Goal: Information Seeking & Learning: Learn about a topic

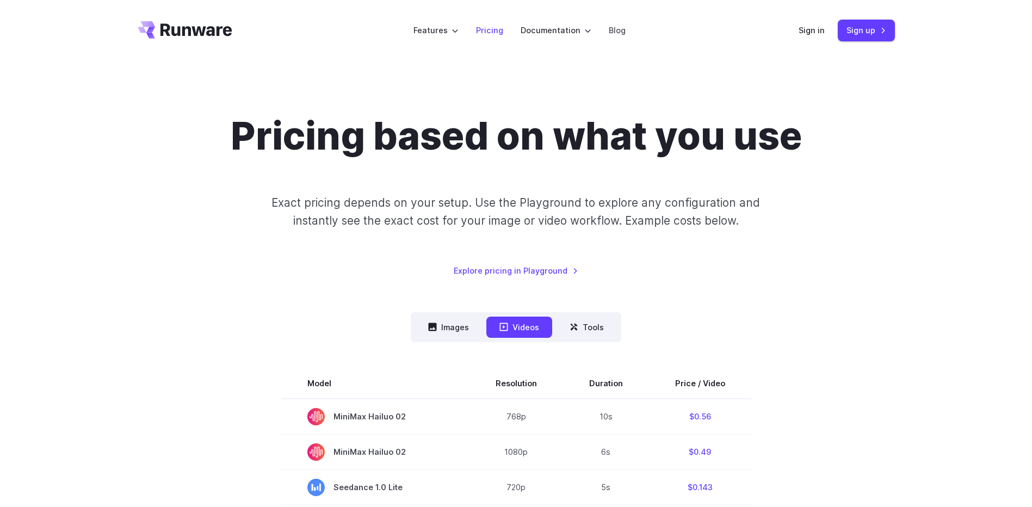
click at [492, 26] on link "Pricing" at bounding box center [489, 30] width 27 height 13
click at [499, 32] on link "Pricing" at bounding box center [489, 30] width 27 height 13
click at [462, 330] on button "Images" at bounding box center [448, 327] width 67 height 21
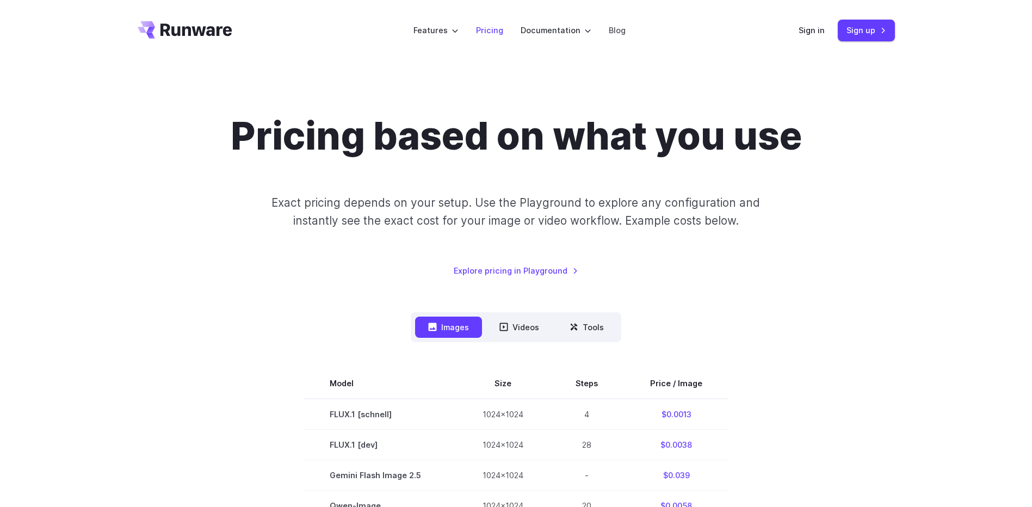
click at [492, 25] on link "Pricing" at bounding box center [489, 30] width 27 height 13
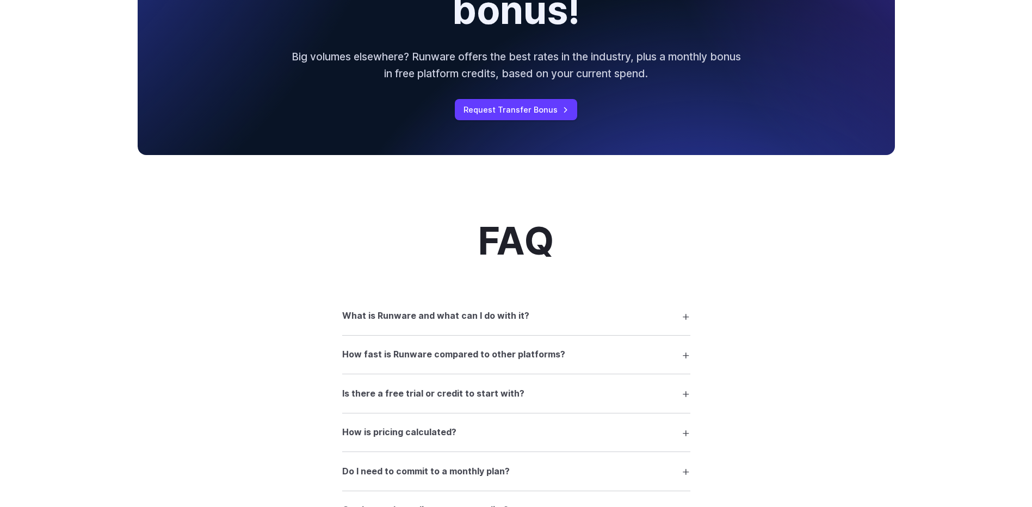
scroll to position [1360, 0]
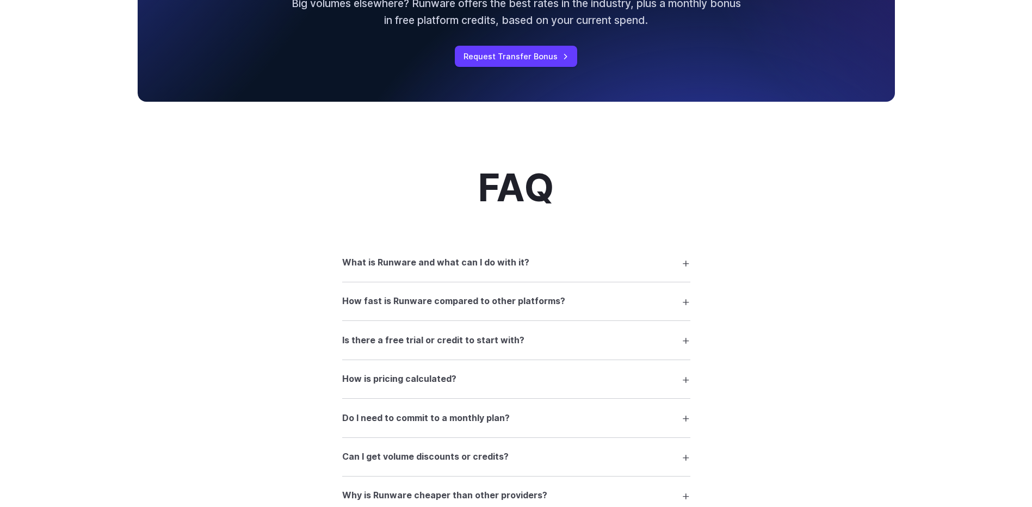
click at [560, 263] on summary "What is Runware and what can I do with it?" at bounding box center [516, 262] width 348 height 21
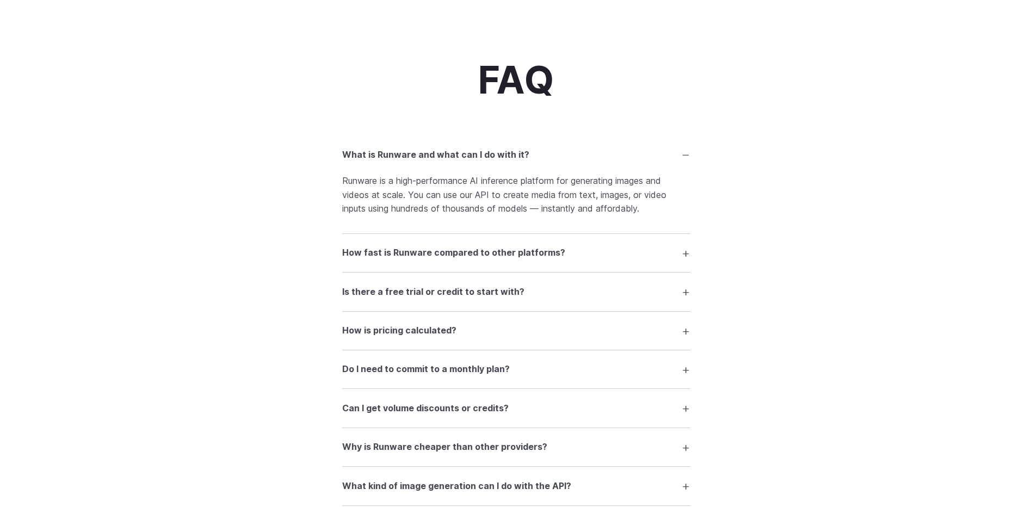
scroll to position [1468, 0]
click at [559, 258] on summary "How fast is Runware compared to other platforms?" at bounding box center [516, 251] width 348 height 21
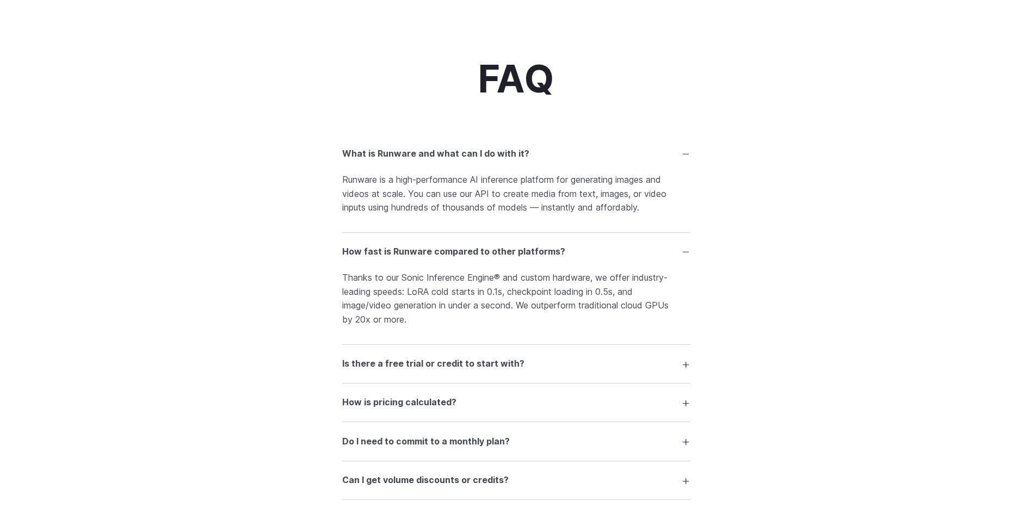
click at [559, 258] on summary "How fast is Runware compared to other platforms?" at bounding box center [516, 251] width 348 height 21
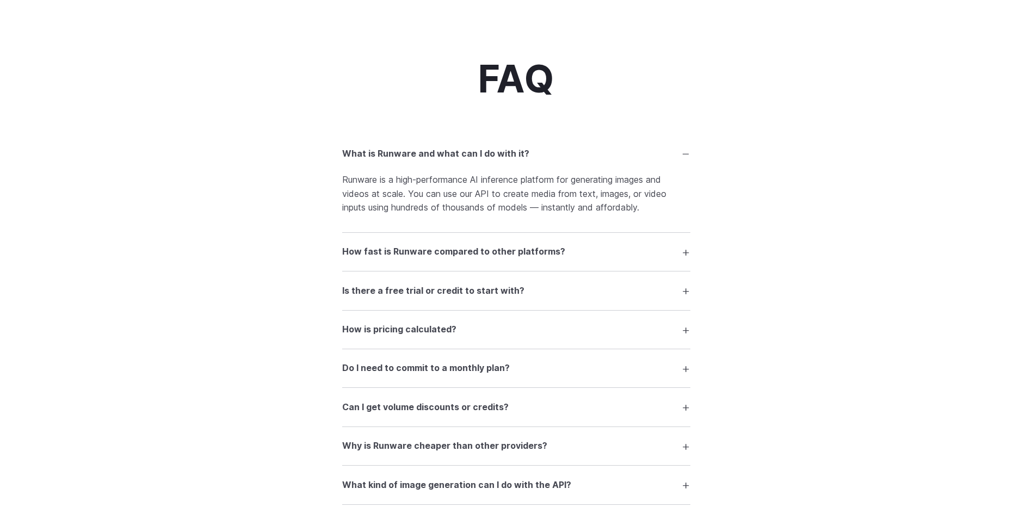
click at [515, 294] on h3 "Is there a free trial or credit to start with?" at bounding box center [433, 291] width 182 height 14
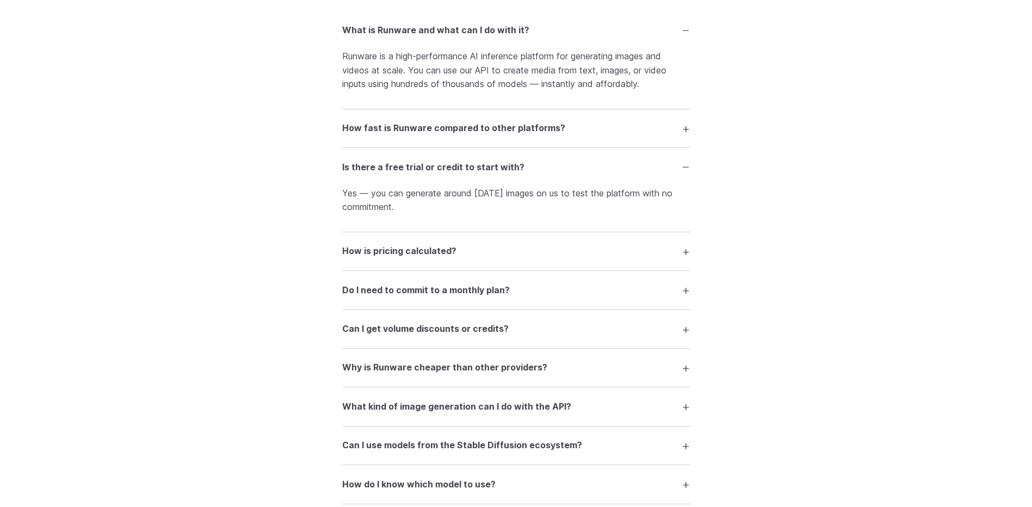
scroll to position [1632, 0]
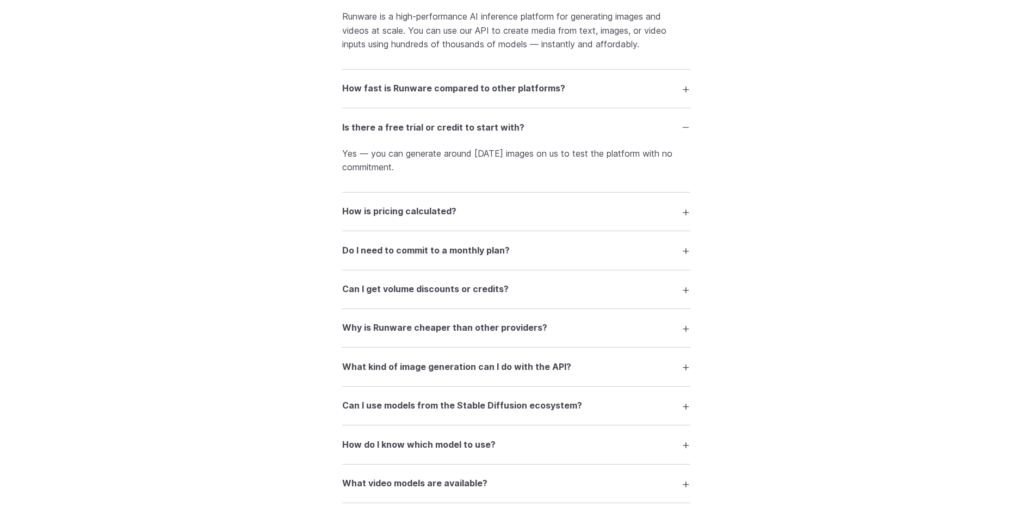
click at [479, 209] on summary "How is pricing calculated?" at bounding box center [516, 211] width 348 height 21
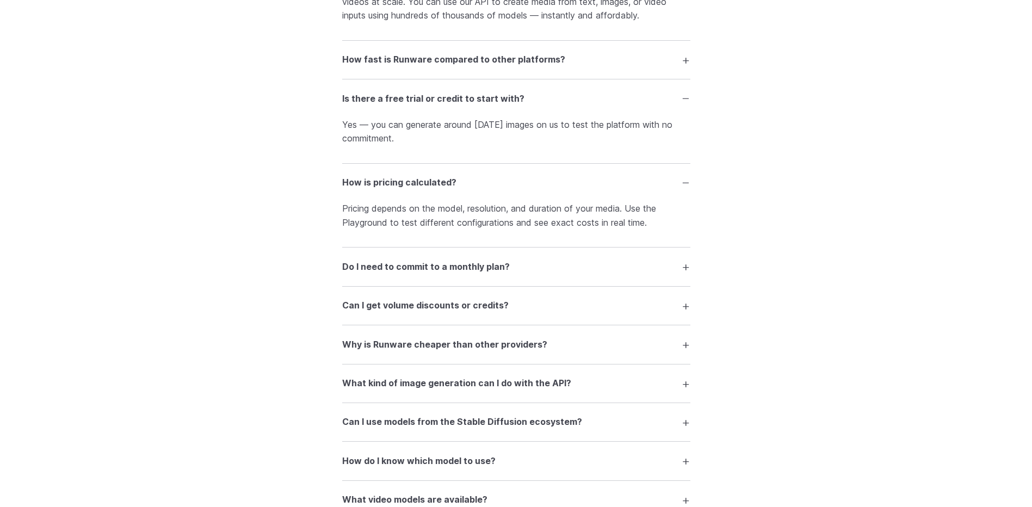
scroll to position [1740, 0]
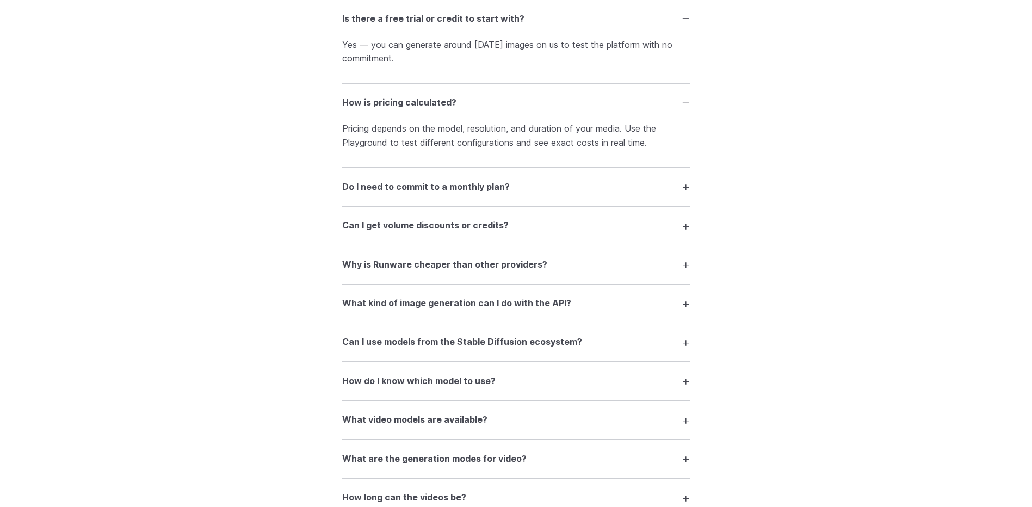
click at [488, 185] on h3 "Do I need to commit to a monthly plan?" at bounding box center [426, 187] width 168 height 14
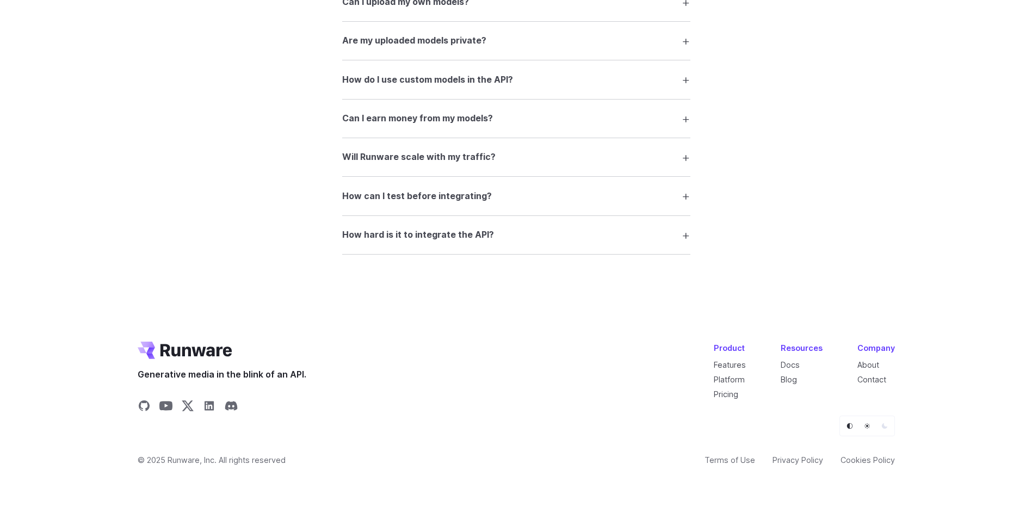
scroll to position [2362, 0]
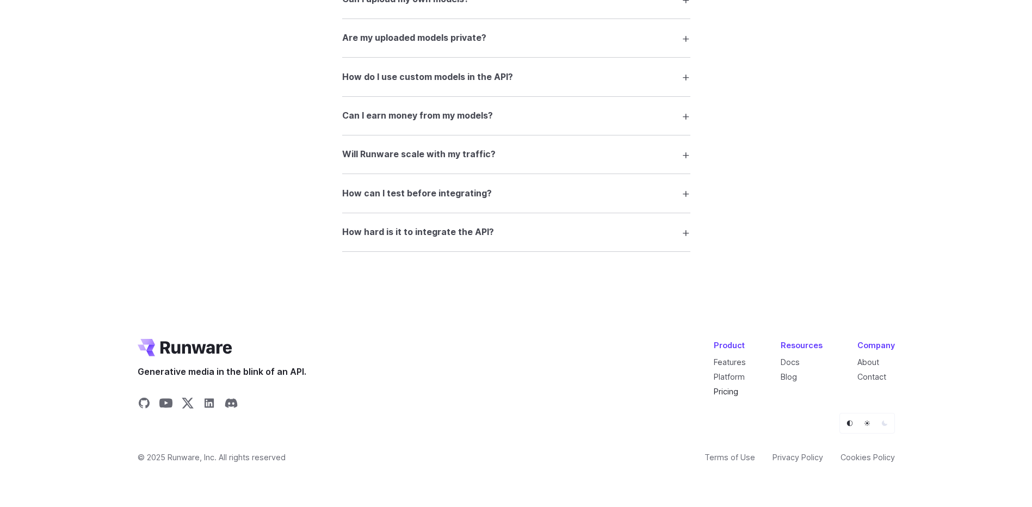
click at [728, 393] on link "Pricing" at bounding box center [726, 391] width 24 height 9
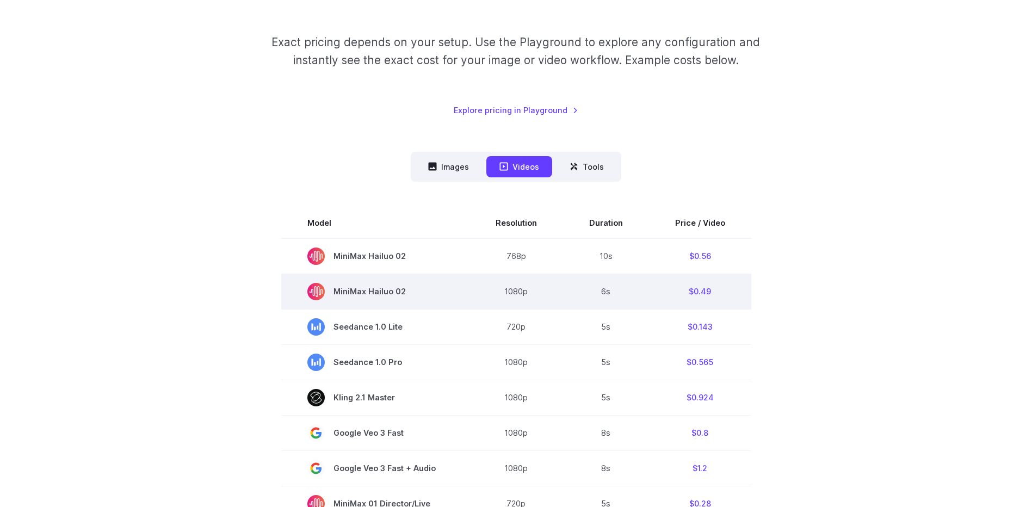
scroll to position [163, 0]
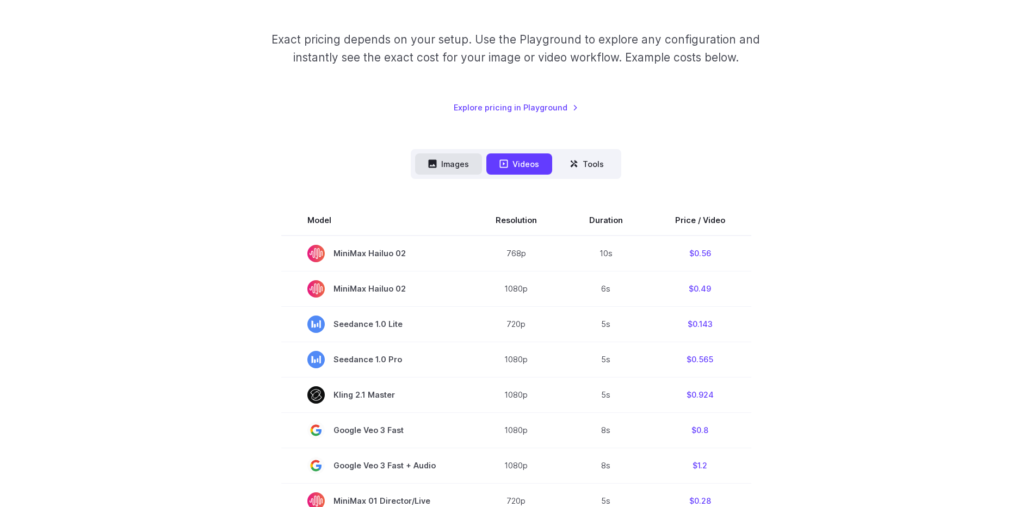
click at [460, 163] on button "Images" at bounding box center [448, 163] width 67 height 21
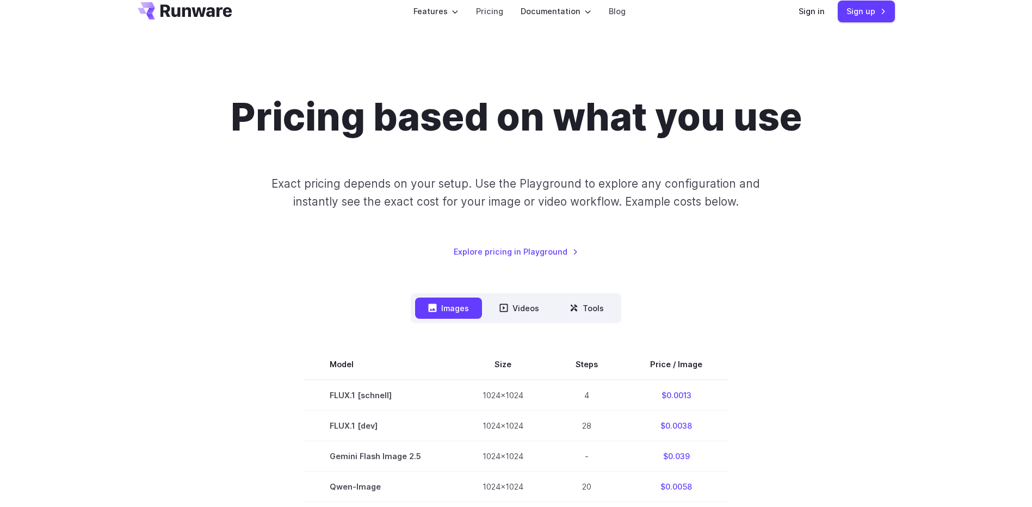
scroll to position [0, 0]
